Goal: Task Accomplishment & Management: Manage account settings

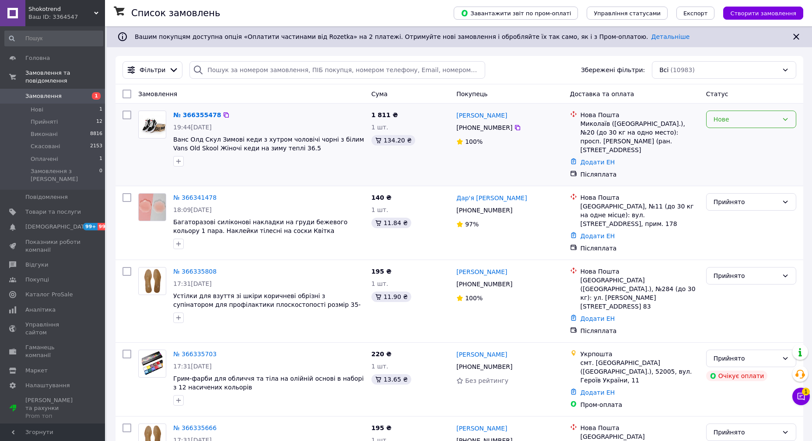
click at [745, 123] on div "Нове" at bounding box center [745, 120] width 65 height 10
click at [744, 136] on li "Прийнято" at bounding box center [750, 139] width 89 height 16
click at [52, 118] on span "Прийняті" at bounding box center [44, 122] width 27 height 8
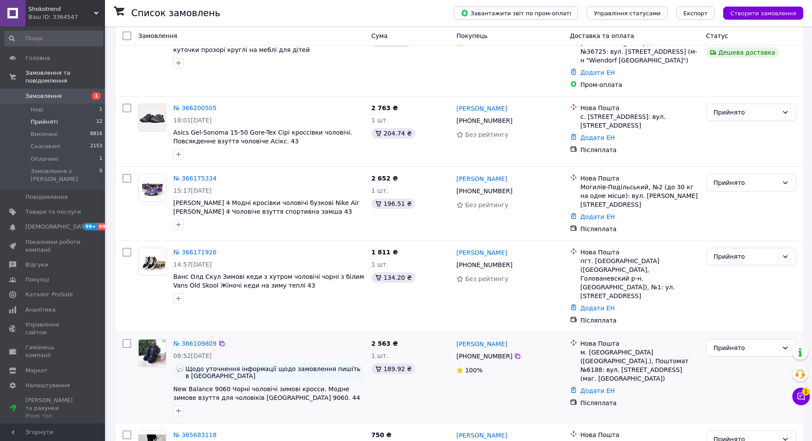
scroll to position [607, 0]
click at [191, 431] on link "№ 365683118" at bounding box center [194, 434] width 43 height 7
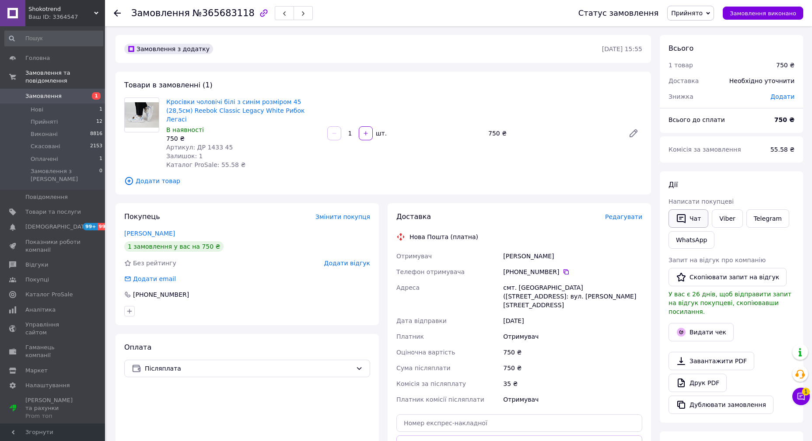
click at [699, 216] on button "Чат" at bounding box center [688, 218] width 40 height 18
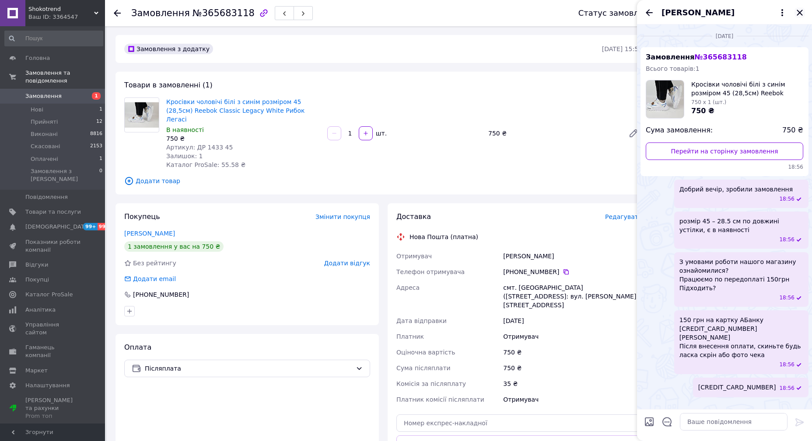
click at [802, 9] on icon "Закрити" at bounding box center [799, 12] width 10 height 10
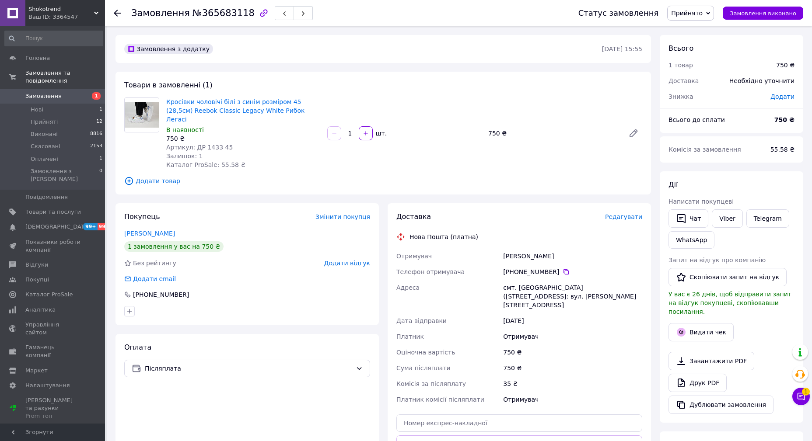
click at [699, 11] on span "Прийнято" at bounding box center [686, 13] width 31 height 7
click at [687, 38] on li "Скасовано" at bounding box center [690, 43] width 46 height 13
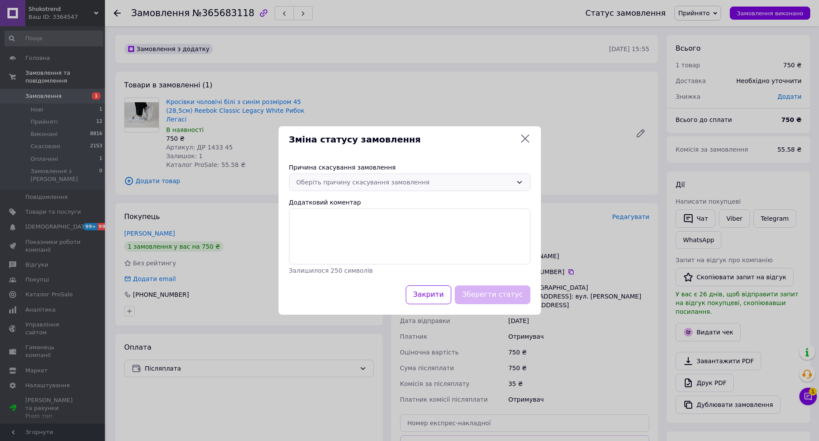
click at [359, 185] on div "Оберіть причину скасування замовлення" at bounding box center [405, 183] width 216 height 10
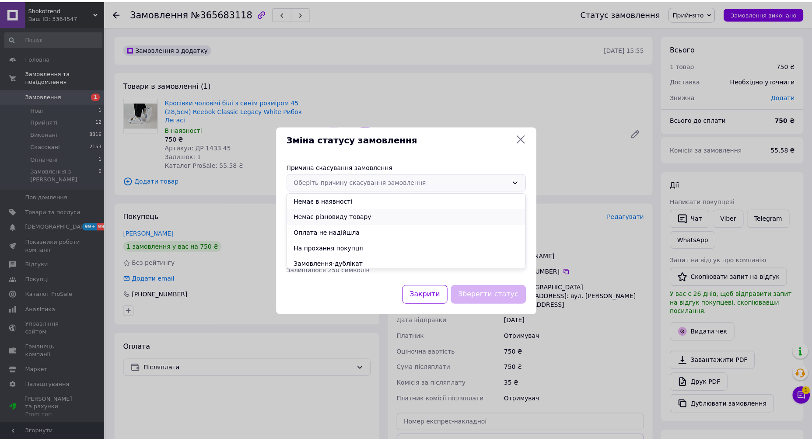
scroll to position [11, 0]
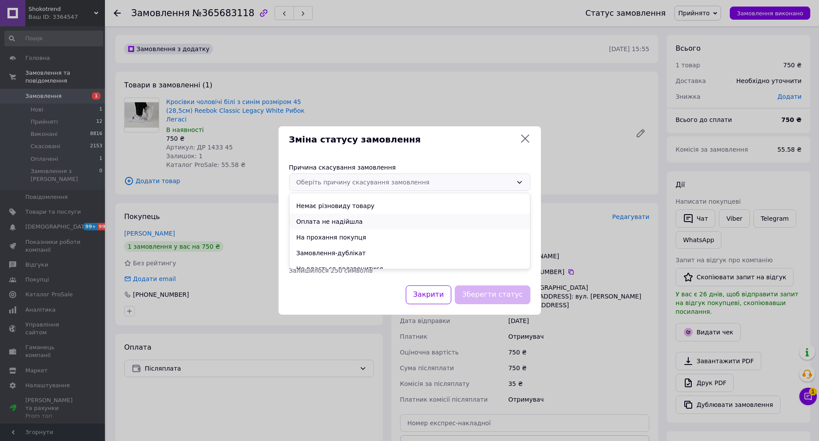
click at [361, 222] on li "Оплата не надійшла" at bounding box center [410, 222] width 241 height 16
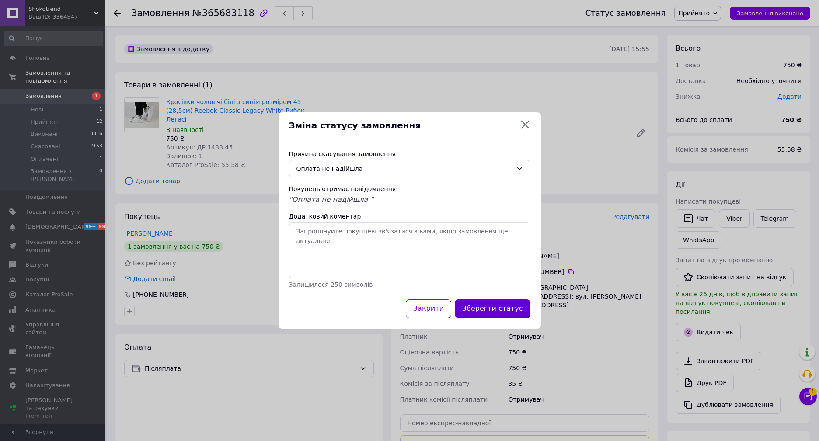
click at [486, 311] on button "Зберегти статус" at bounding box center [493, 309] width 76 height 19
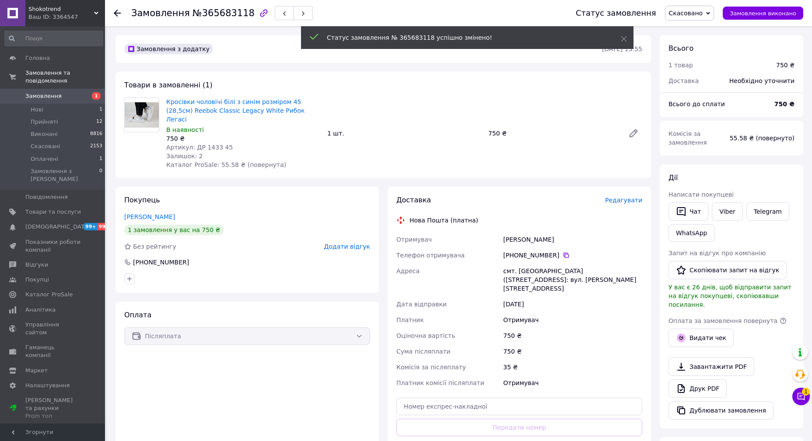
click at [345, 243] on span "Додати відгук" at bounding box center [347, 246] width 46 height 7
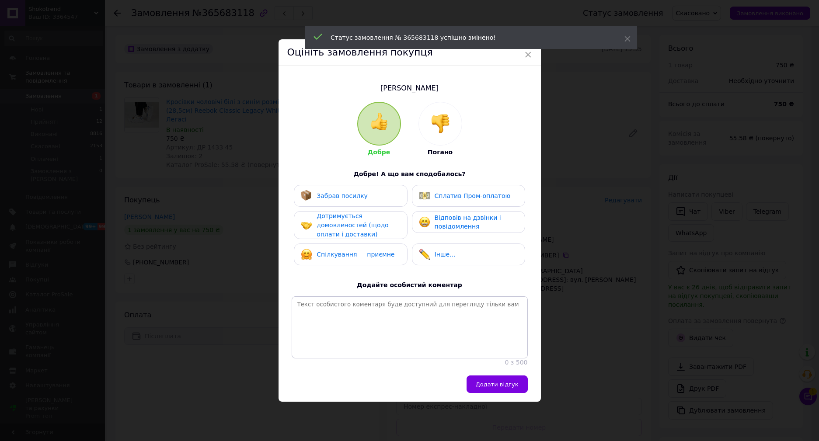
click at [431, 114] on img at bounding box center [440, 123] width 19 height 19
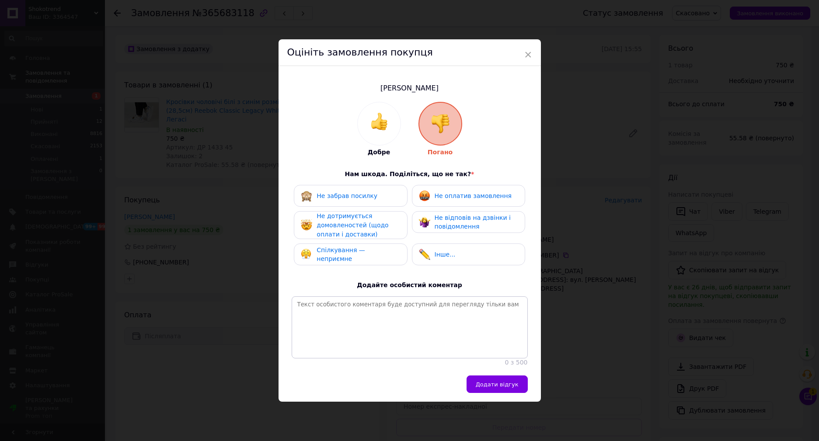
drag, startPoint x: 447, startPoint y: 197, endPoint x: 447, endPoint y: 223, distance: 26.2
click at [447, 198] on div "Не оплатив замовлення" at bounding box center [465, 195] width 93 height 11
drag, startPoint x: 445, startPoint y: 226, endPoint x: 428, endPoint y: 225, distance: 17.5
click at [440, 226] on span "Не відповів на дзвінки і повідомлення" at bounding box center [473, 222] width 76 height 16
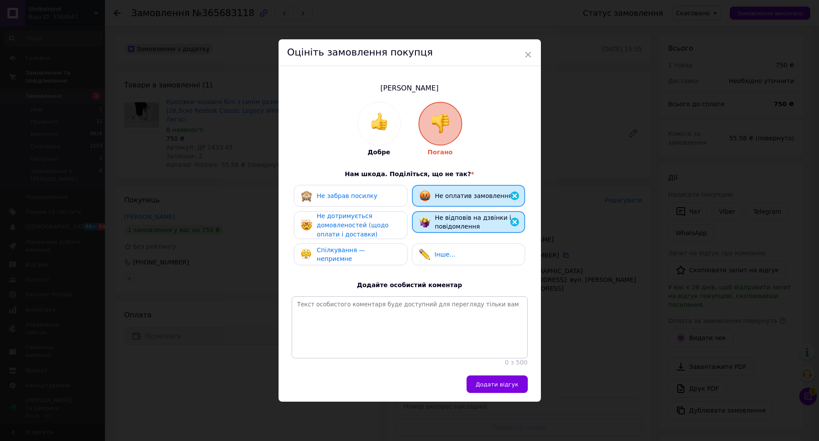
drag, startPoint x: 381, startPoint y: 222, endPoint x: 374, endPoint y: 245, distance: 24.8
click at [380, 223] on div "Не дотримується домовленостей (щодо оплати і доставки)" at bounding box center [358, 225] width 83 height 27
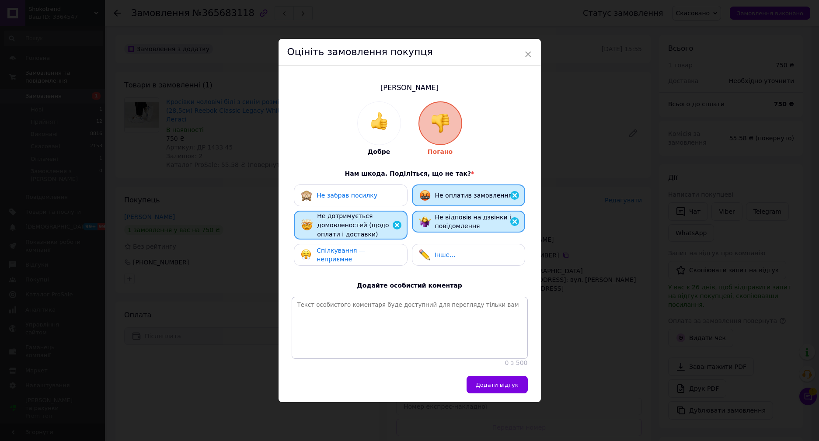
click at [365, 250] on span "Спілкування — неприємне" at bounding box center [341, 255] width 49 height 16
click at [503, 394] on button "Додати відгук" at bounding box center [497, 384] width 61 height 17
